Goal: Check status: Check status

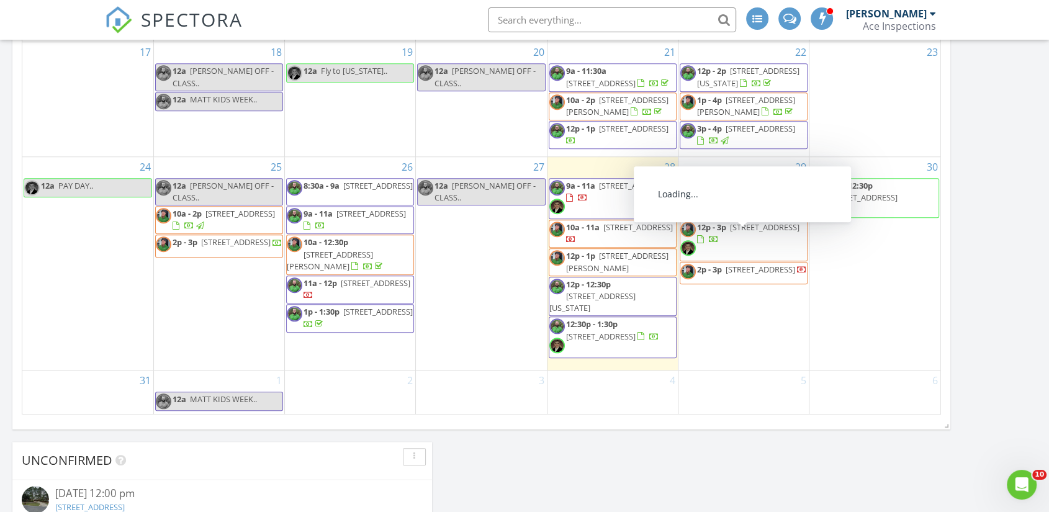
scroll to position [1647, 1070]
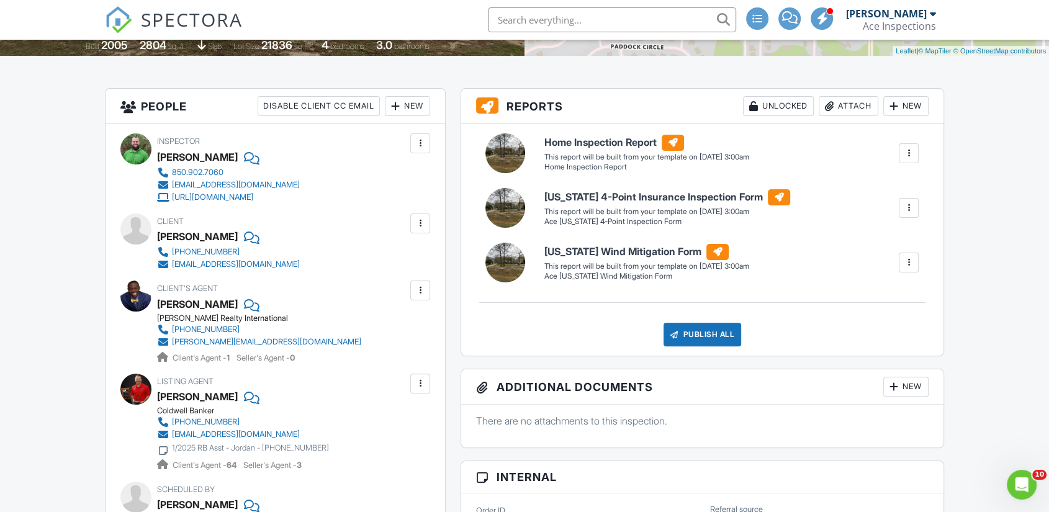
scroll to position [138, 0]
